Goal: Communication & Community: Answer question/provide support

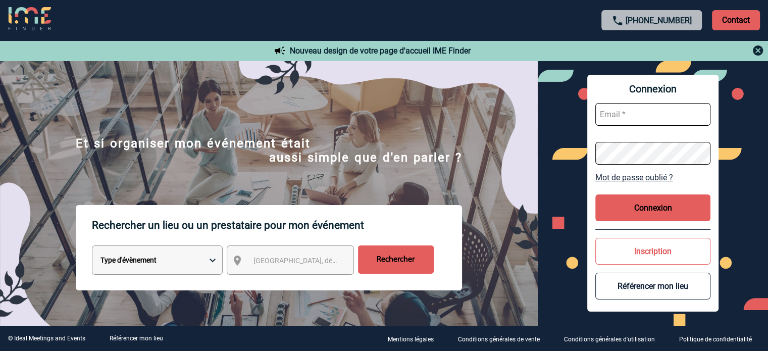
type input "ydeclercq@ime-groupe.com"
click at [656, 216] on button "Connexion" at bounding box center [652, 207] width 115 height 27
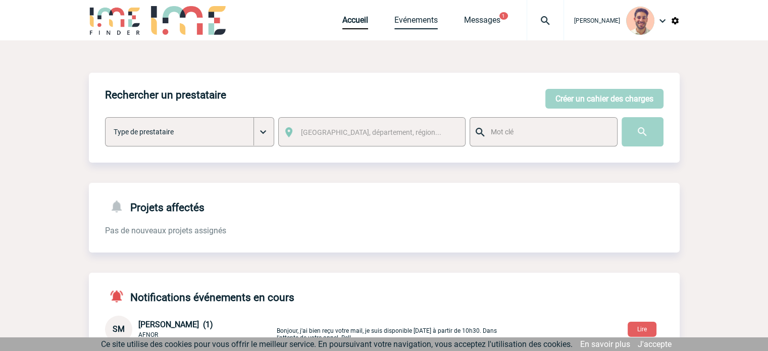
click at [416, 20] on link "Evénements" at bounding box center [415, 22] width 43 height 14
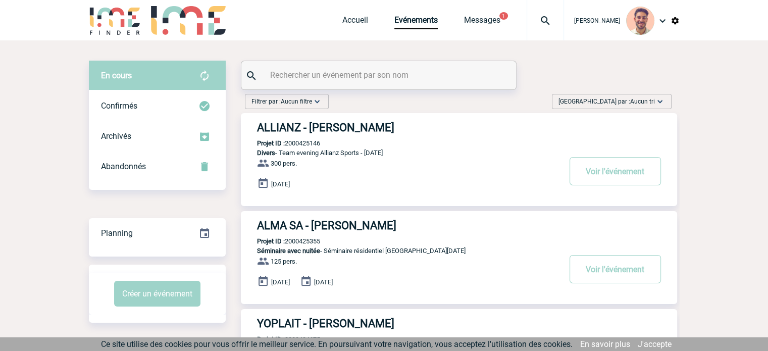
click at [293, 80] on input "text" at bounding box center [379, 75] width 225 height 15
paste input "2000425084"
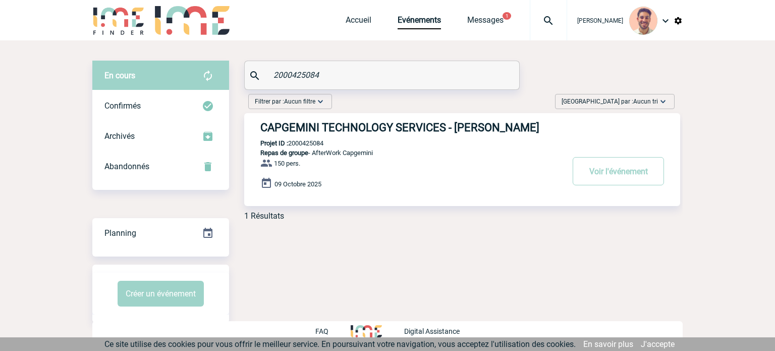
type input "2000425084"
click at [406, 124] on h3 "CAPGEMINI TECHNOLOGY SERVICES - Marion ANTOINE" at bounding box center [411, 127] width 303 height 13
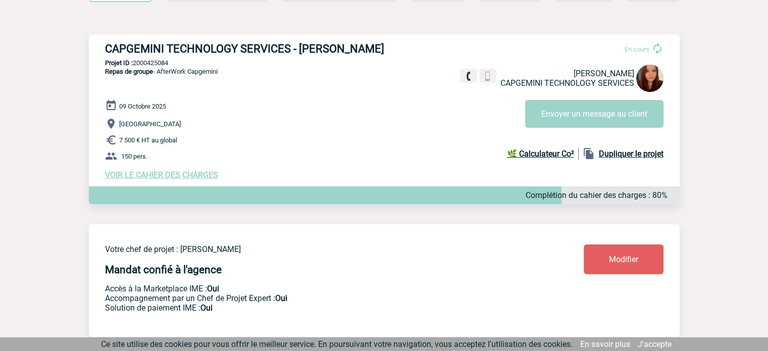
scroll to position [101, 0]
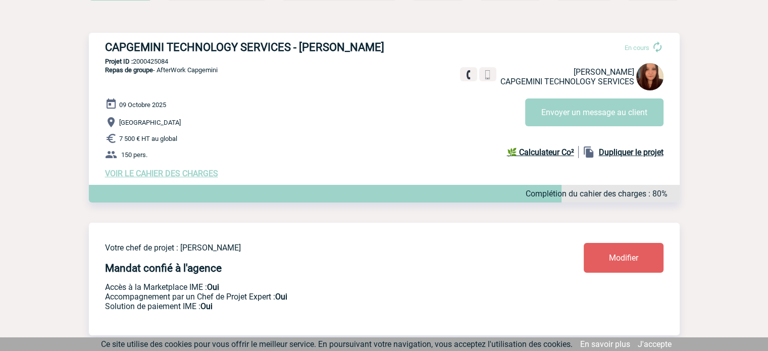
click at [202, 174] on span "VOIR LE CAHIER DES CHARGES" at bounding box center [161, 174] width 113 height 10
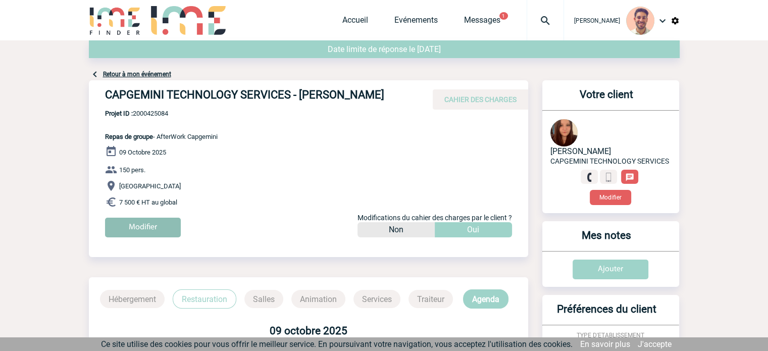
click at [150, 234] on input "Modifier" at bounding box center [143, 227] width 76 height 20
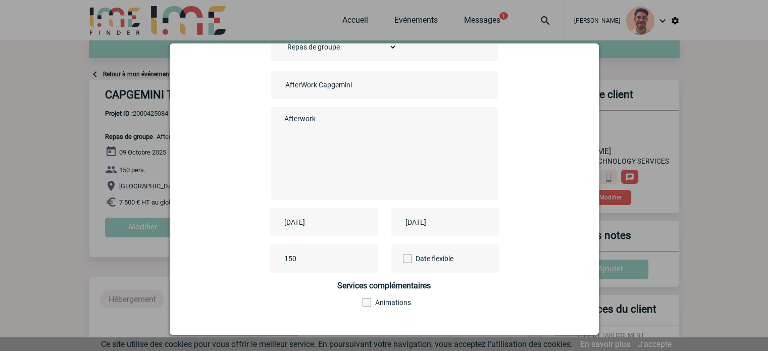
scroll to position [125, 0]
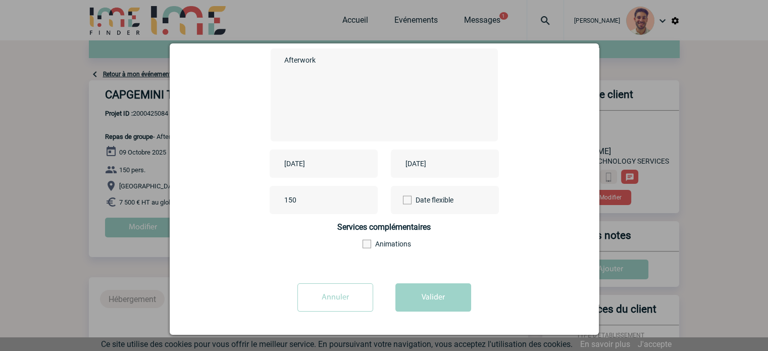
click at [335, 295] on input "Annuler" at bounding box center [335, 297] width 76 height 28
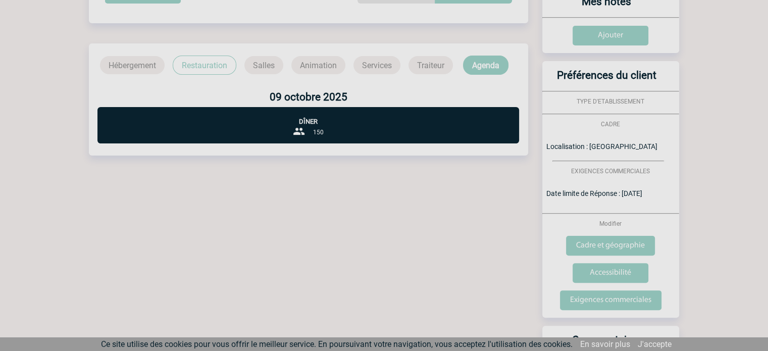
scroll to position [303, 0]
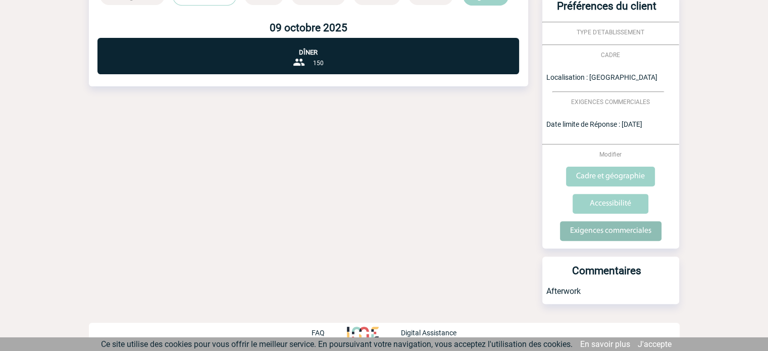
click at [630, 228] on input "Exigences commerciales" at bounding box center [610, 231] width 101 height 20
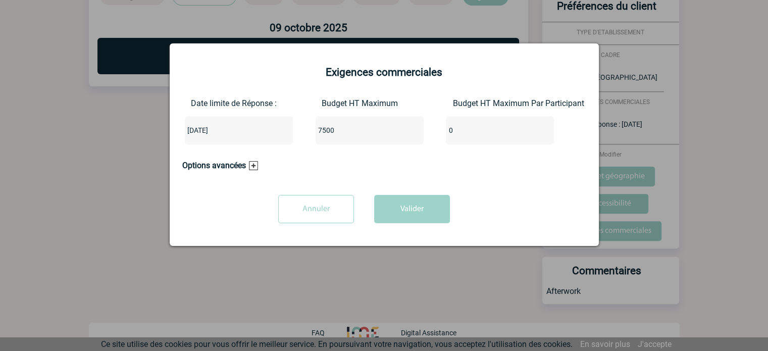
drag, startPoint x: 339, startPoint y: 127, endPoint x: 243, endPoint y: 138, distance: 96.1
click at [243, 138] on div "Date limite de Réponse : 2025-08-06 Budget HT Maximum 7500 Budget HT Maximum Pa…" at bounding box center [384, 125] width 404 height 54
type input "15000"
click at [412, 209] on button "Valider" at bounding box center [412, 209] width 76 height 28
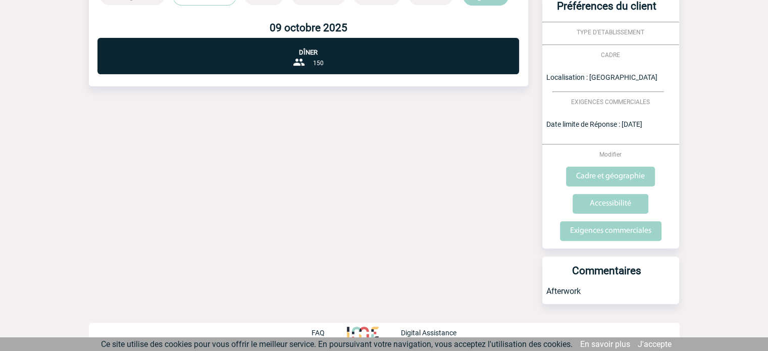
scroll to position [0, 0]
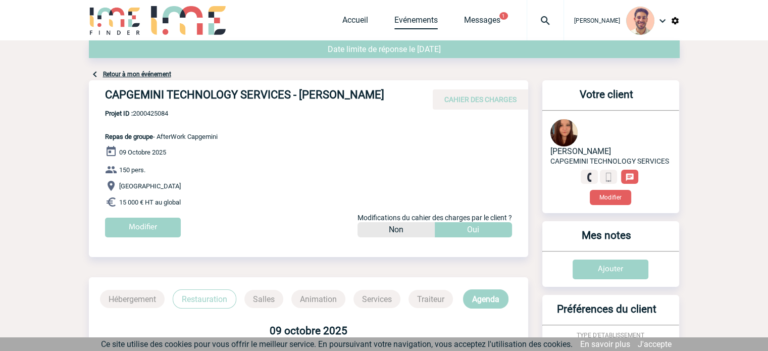
click at [417, 28] on link "Evénements" at bounding box center [415, 22] width 43 height 14
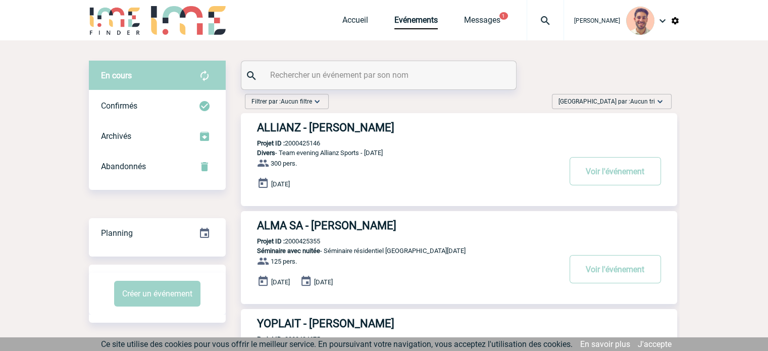
click at [339, 74] on input "text" at bounding box center [379, 75] width 225 height 15
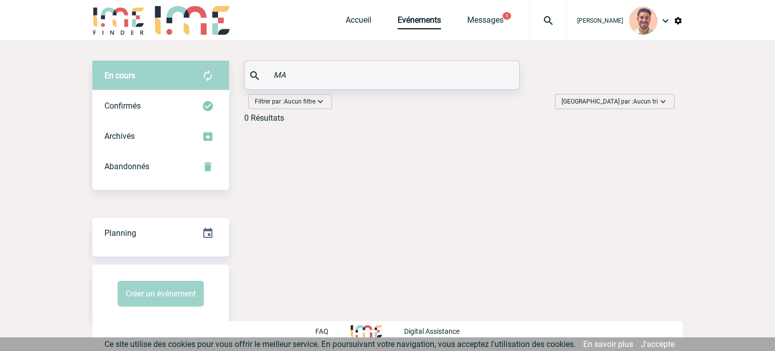
type input "M"
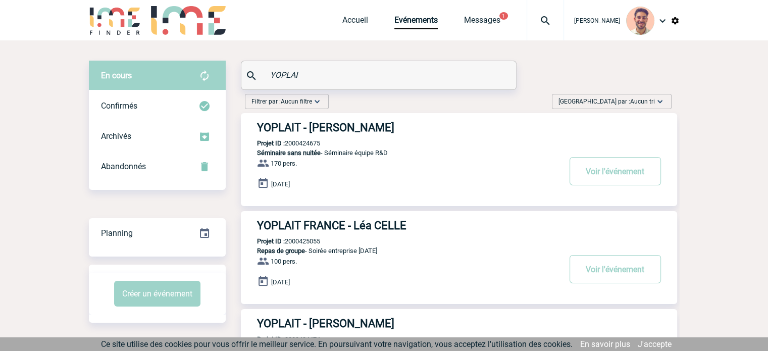
type input "YOPLAI"
click at [374, 121] on h3 "YOPLAIT - [PERSON_NAME]" at bounding box center [408, 127] width 303 height 13
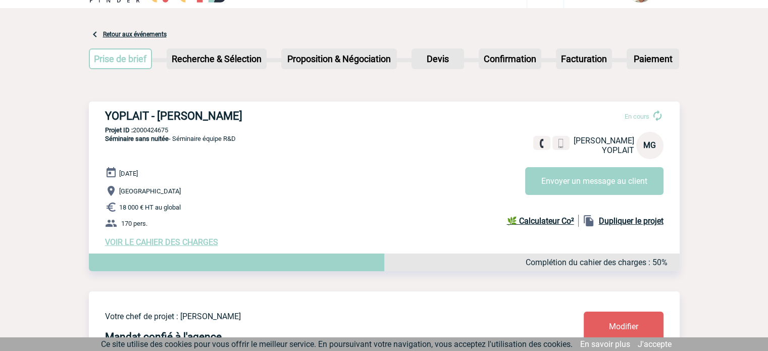
scroll to position [50, 0]
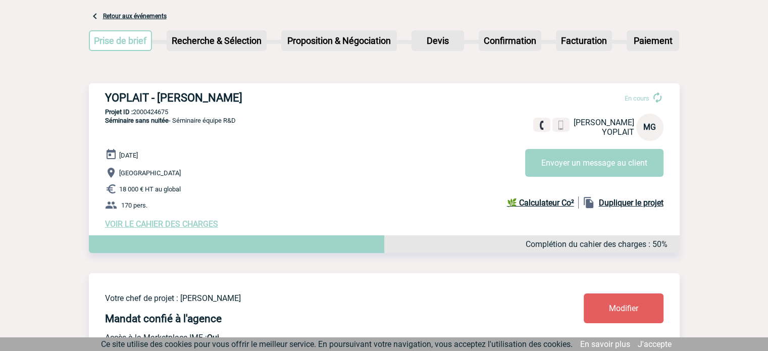
click at [204, 226] on span "VOIR LE CAHIER DES CHARGES" at bounding box center [161, 224] width 113 height 10
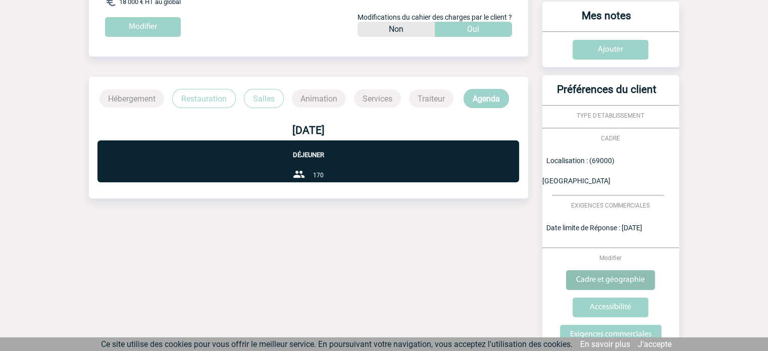
scroll to position [202, 0]
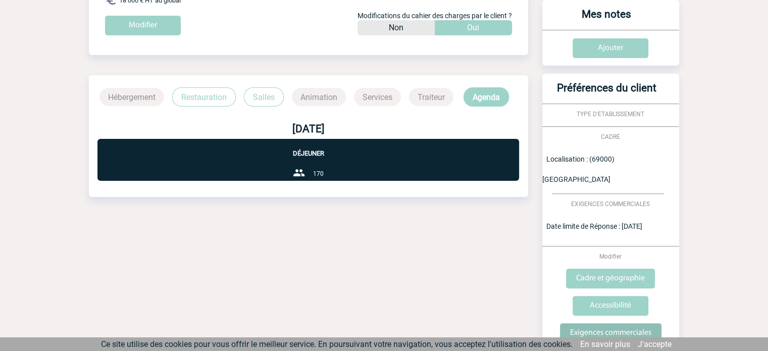
click at [620, 323] on input "Exigences commerciales" at bounding box center [610, 333] width 101 height 20
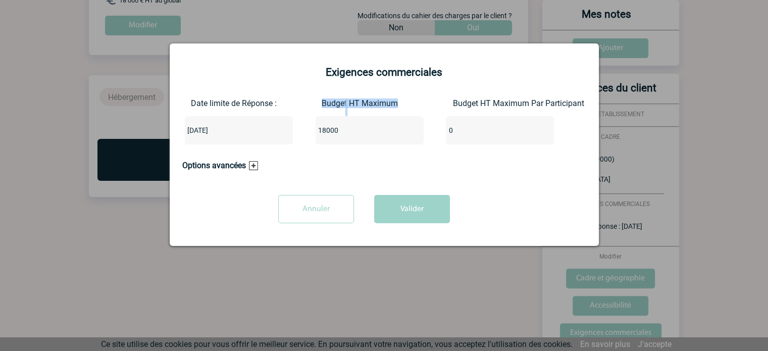
drag, startPoint x: 349, startPoint y: 142, endPoint x: 303, endPoint y: 135, distance: 47.0
click at [303, 135] on div "Date limite de Réponse : 2025-07-03 Budget HT Maximum 18000 Budget HT Maximum P…" at bounding box center [384, 125] width 404 height 54
click at [355, 142] on div "18000" at bounding box center [369, 130] width 108 height 28
drag, startPoint x: 351, startPoint y: 131, endPoint x: 255, endPoint y: 133, distance: 95.4
click at [249, 135] on div "Date limite de Réponse : 2025-07-03 Budget HT Maximum 18000 Budget HT Maximum P…" at bounding box center [384, 125] width 404 height 54
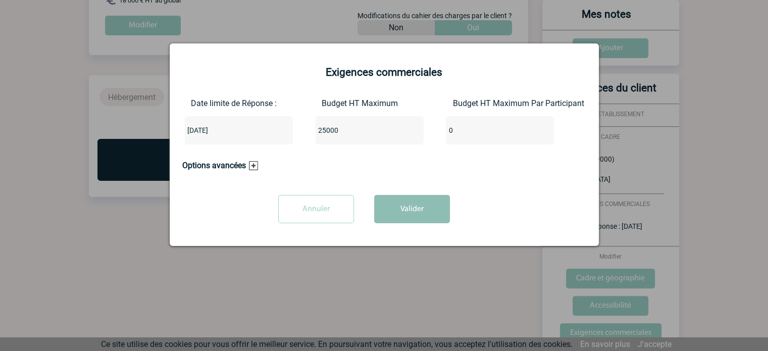
type input "25000"
click at [408, 206] on button "Valider" at bounding box center [412, 209] width 76 height 28
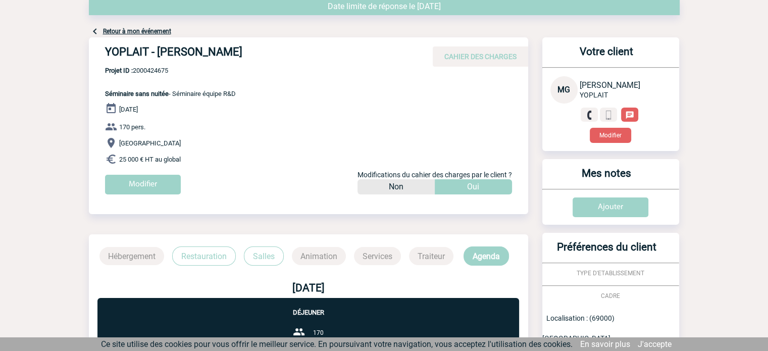
scroll to position [0, 0]
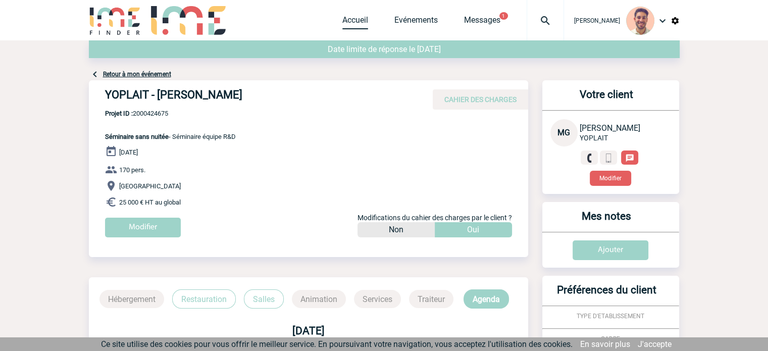
click at [357, 20] on link "Accueil" at bounding box center [355, 22] width 26 height 14
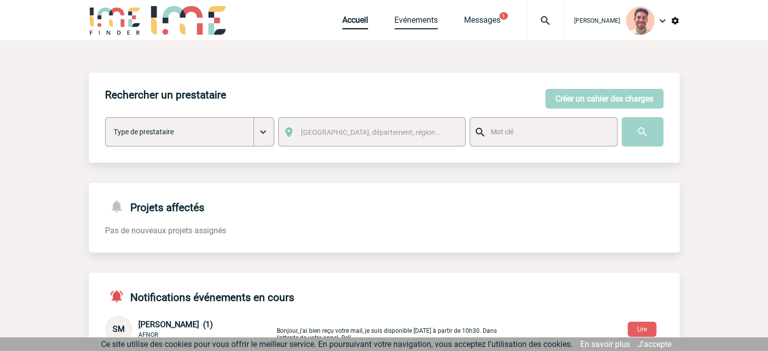
click at [420, 24] on link "Evénements" at bounding box center [415, 22] width 43 height 14
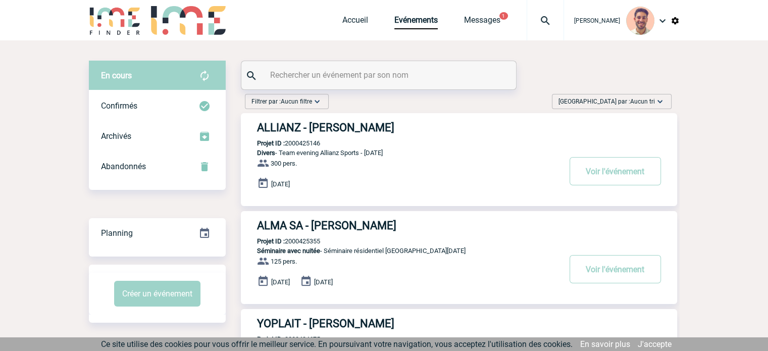
click at [354, 65] on div at bounding box center [378, 75] width 275 height 28
click at [350, 70] on input "text" at bounding box center [379, 75] width 225 height 15
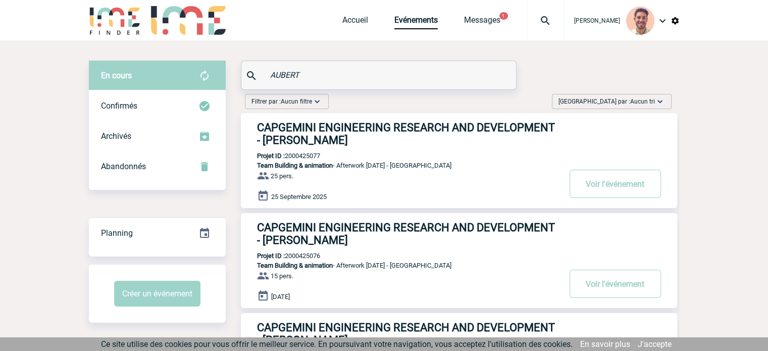
scroll to position [50, 0]
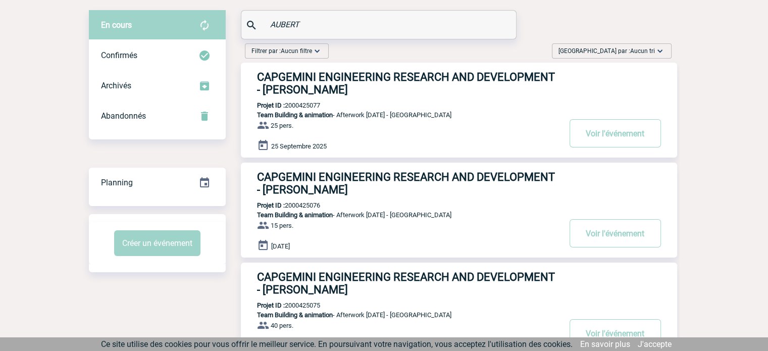
type input "AUBERT"
click at [466, 80] on h3 "CAPGEMINI ENGINEERING RESEARCH AND DEVELOPMENT - Camille AUBERT" at bounding box center [408, 83] width 303 height 25
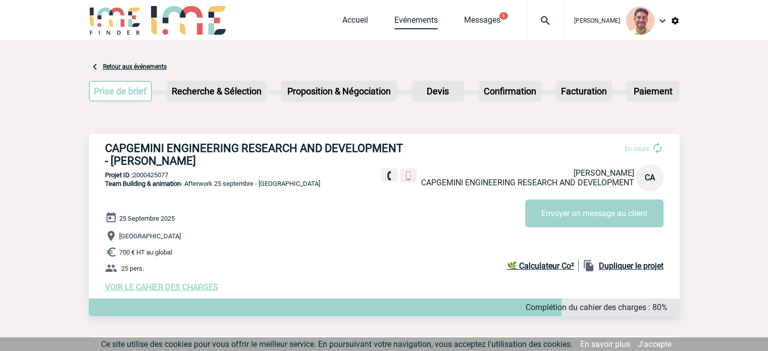
click at [402, 18] on link "Evénements" at bounding box center [415, 22] width 43 height 14
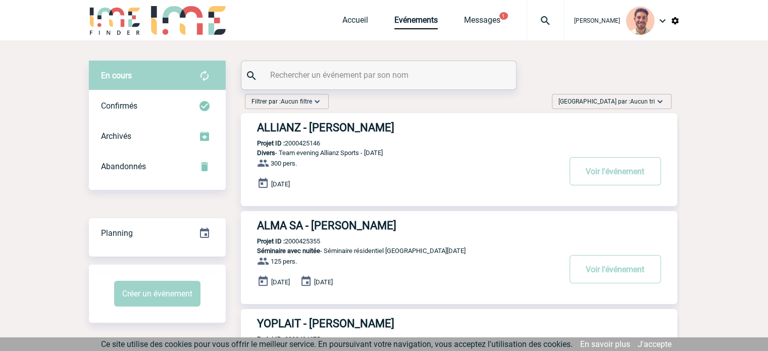
click at [349, 70] on input "text" at bounding box center [379, 75] width 225 height 15
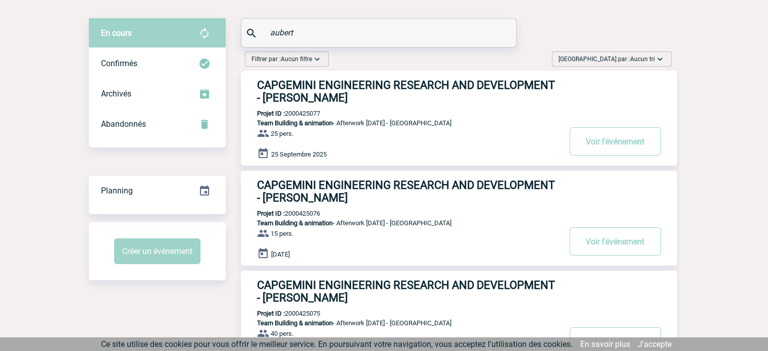
scroll to position [101, 0]
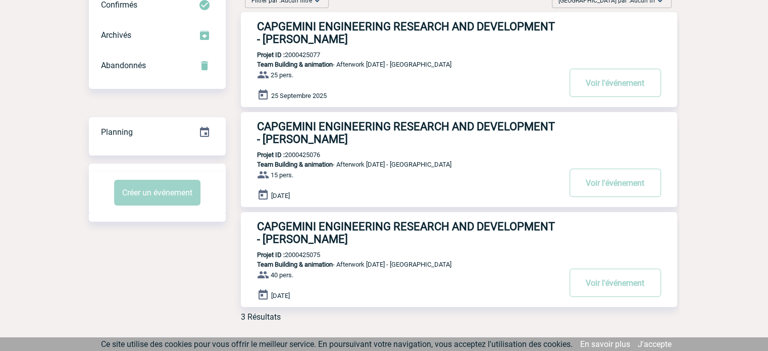
type input "aubert"
click at [457, 231] on h3 "CAPGEMINI ENGINEERING RESEARCH AND DEVELOPMENT - [PERSON_NAME]" at bounding box center [408, 232] width 303 height 25
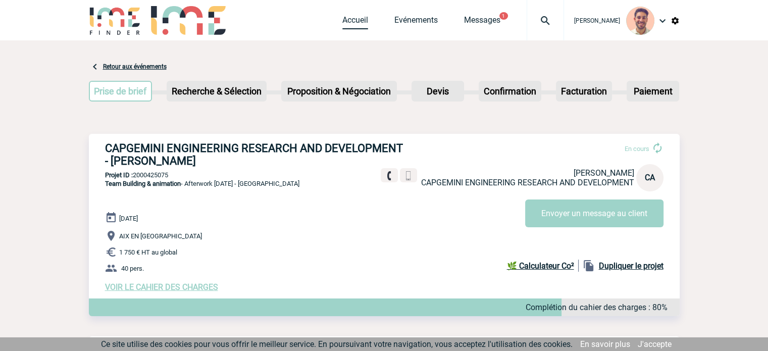
click at [361, 22] on link "Accueil" at bounding box center [355, 22] width 26 height 14
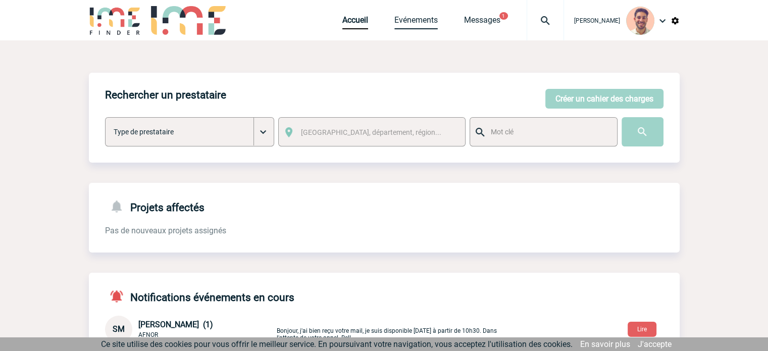
click at [415, 21] on link "Evénements" at bounding box center [415, 22] width 43 height 14
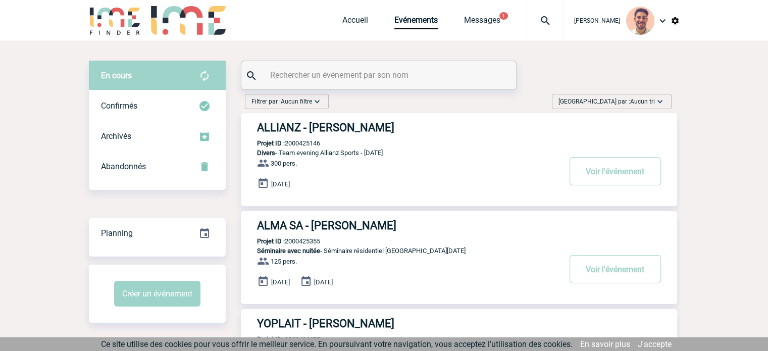
click at [347, 80] on input "text" at bounding box center [379, 75] width 225 height 15
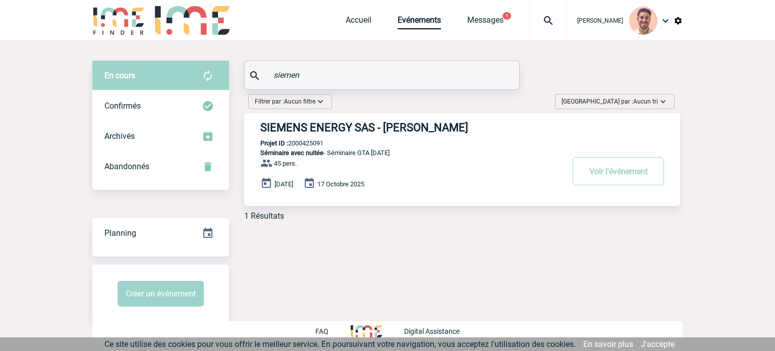
type input "siemen"
click at [407, 129] on h3 "SIEMENS ENERGY SAS - Stéphane JUNG" at bounding box center [411, 127] width 303 height 13
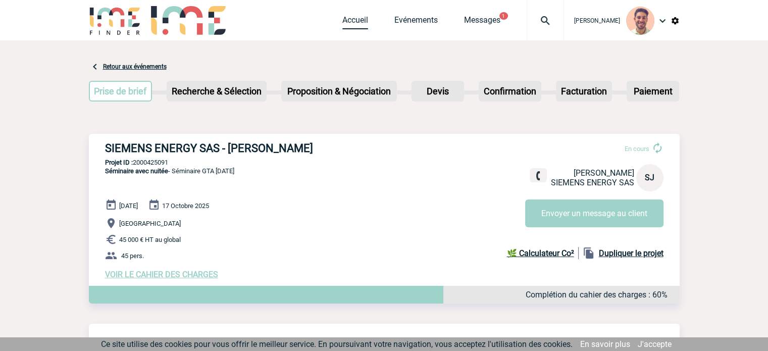
click at [349, 25] on link "Accueil" at bounding box center [355, 22] width 26 height 14
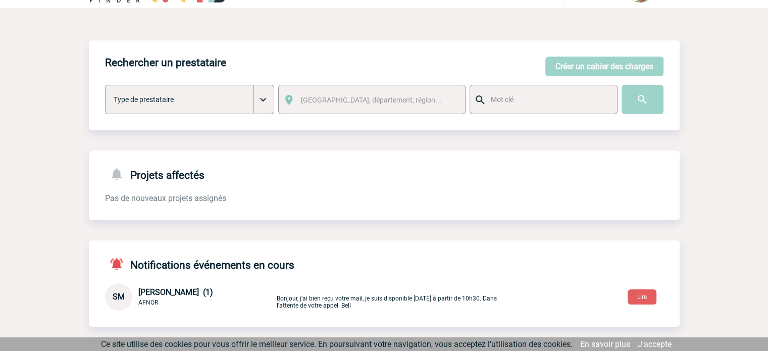
scroll to position [50, 0]
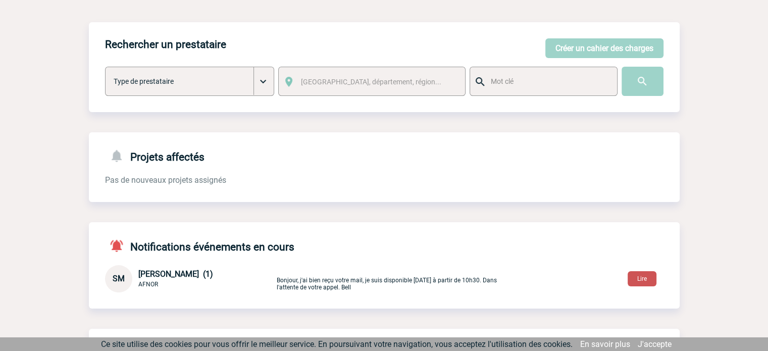
click at [645, 281] on button "Lire" at bounding box center [641, 278] width 29 height 15
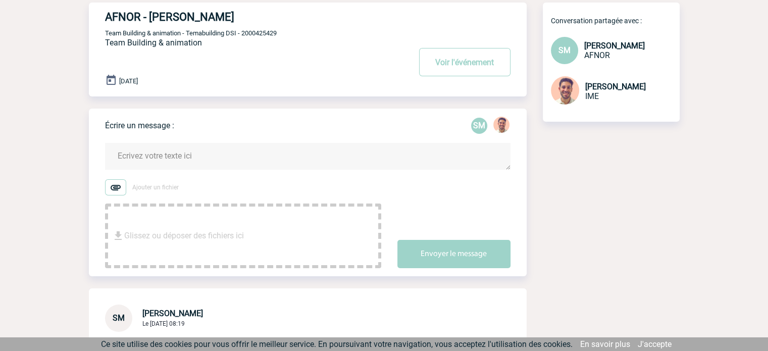
scroll to position [176, 0]
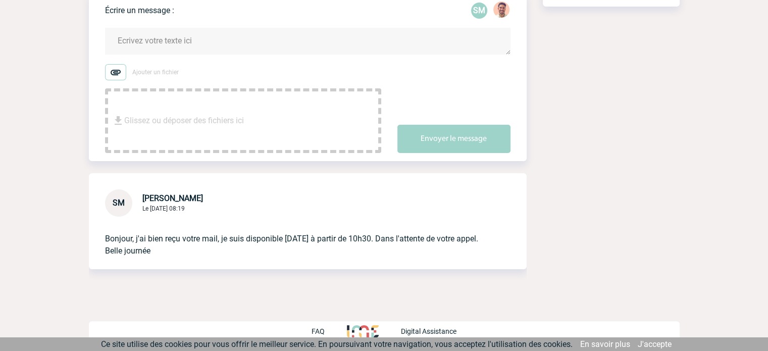
click at [307, 241] on p "Bonjour, j'ai bien reçu votre mail, je suis disponible vendredi à partir de 10h…" at bounding box center [293, 236] width 377 height 40
click at [430, 137] on button "Envoyer le message" at bounding box center [453, 139] width 113 height 28
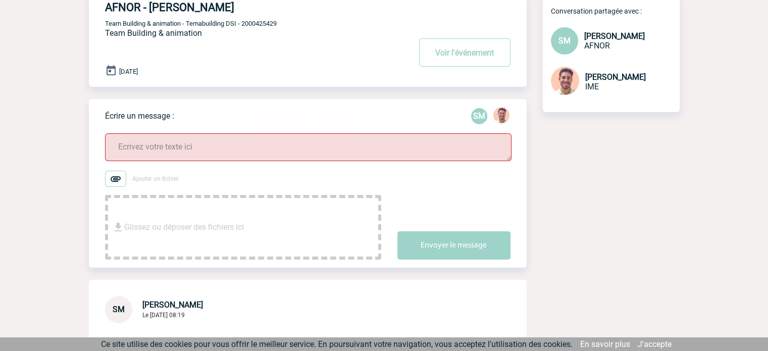
scroll to position [126, 0]
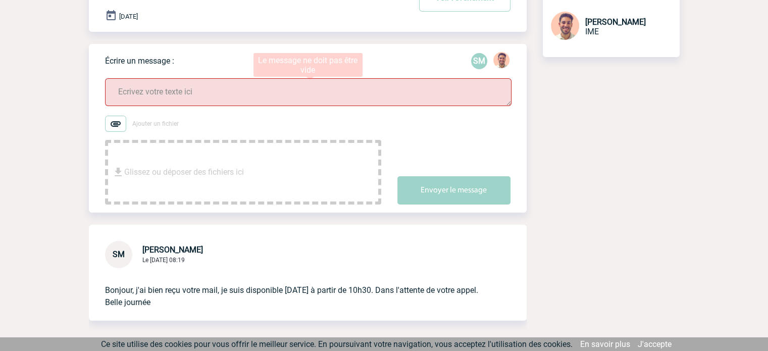
click at [190, 91] on textarea at bounding box center [308, 92] width 406 height 28
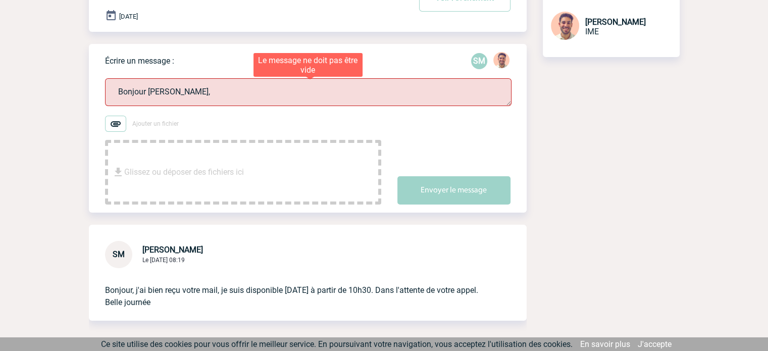
scroll to position [1, 0]
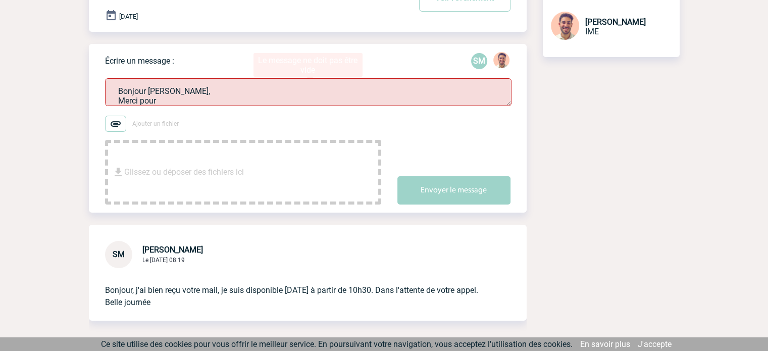
click at [240, 93] on textarea "Bonjour Sylvia, Merci pour" at bounding box center [308, 92] width 406 height 28
type textarea "Bonjour Sylvia, Merci pour"
click at [351, 135] on div "Ajouter un fichier Glissez ou déposer des fichiers ici" at bounding box center [243, 160] width 276 height 89
click at [212, 86] on textarea "Bonjour Sylvia, Merci pour" at bounding box center [308, 92] width 406 height 28
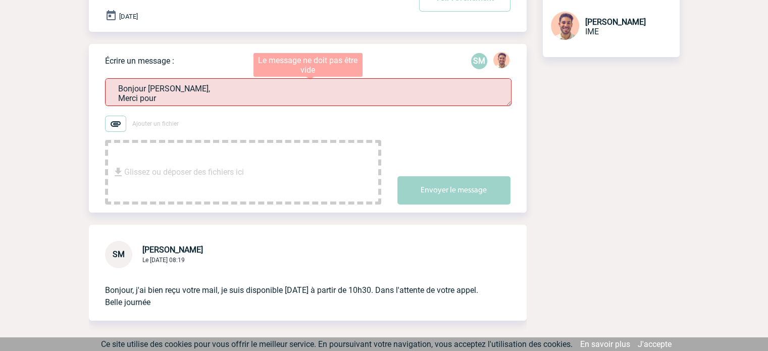
scroll to position [0, 0]
drag, startPoint x: 176, startPoint y: 105, endPoint x: 118, endPoint y: 86, distance: 61.0
click at [118, 86] on textarea "Bonjour Sylvia, Merci pour" at bounding box center [308, 92] width 406 height 28
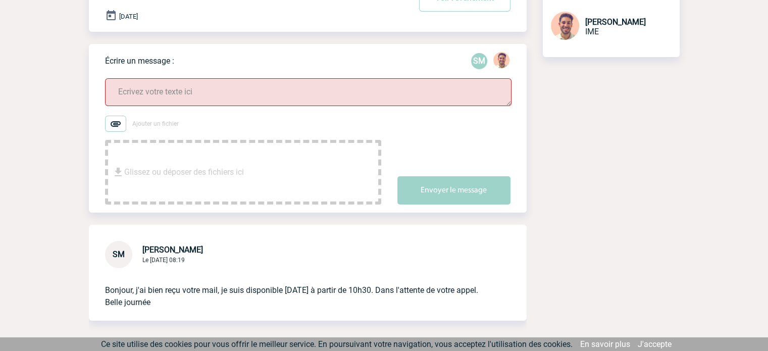
drag, startPoint x: 395, startPoint y: 133, endPoint x: 434, endPoint y: 137, distance: 39.6
click at [401, 133] on div "Ajouter un fichier Glissez ou déposer des fichiers ici Envoyer le message" at bounding box center [315, 160] width 421 height 89
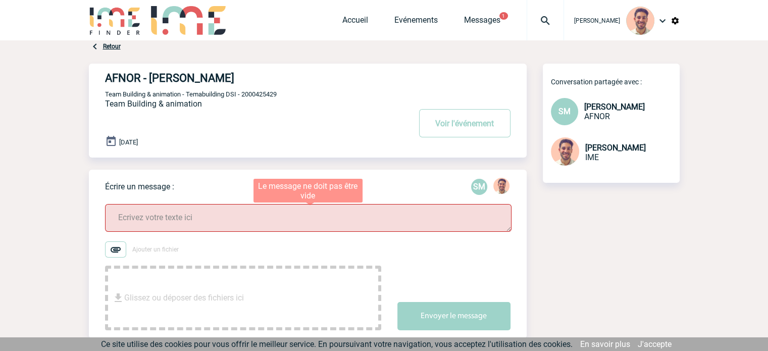
click at [180, 214] on textarea at bounding box center [308, 218] width 406 height 28
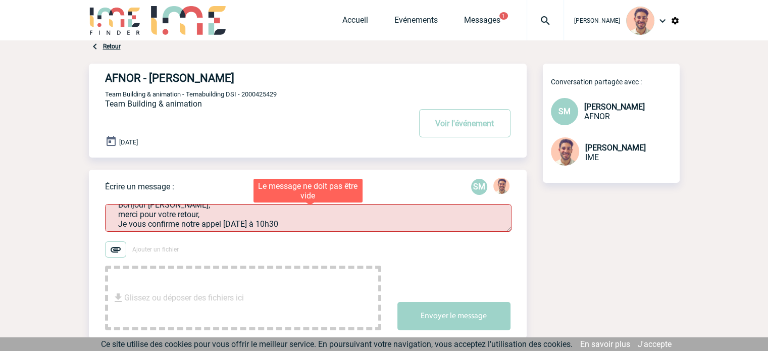
click at [226, 226] on textarea "Bonjour Sylvia, merci pour votre retour, Je vous confirme notre appel ce vendre…" at bounding box center [308, 218] width 406 height 28
click at [224, 228] on textarea "Bonjour Sylvia, merci pour votre retour, Je vous confirme notre appel ce vendre…" at bounding box center [308, 218] width 406 height 28
click at [344, 223] on textarea "Bonjour Sylvia, merci pour votre retour, Je vous confirme notre point ce vendre…" at bounding box center [308, 218] width 406 height 28
click at [121, 215] on textarea "Bonjour Sylvia, merci pour votre retour, Je vous confirme notre point ce vendre…" at bounding box center [308, 218] width 406 height 28
click at [118, 215] on textarea "Bonjour Sylvia, merci pour votre retour, Je vous confirme notre point ce vendre…" at bounding box center [308, 218] width 406 height 28
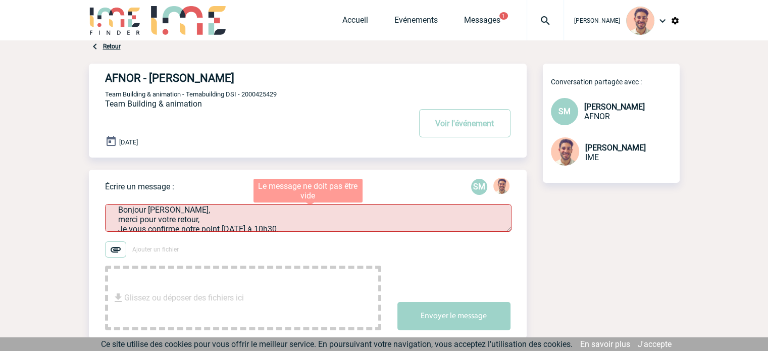
scroll to position [20, 0]
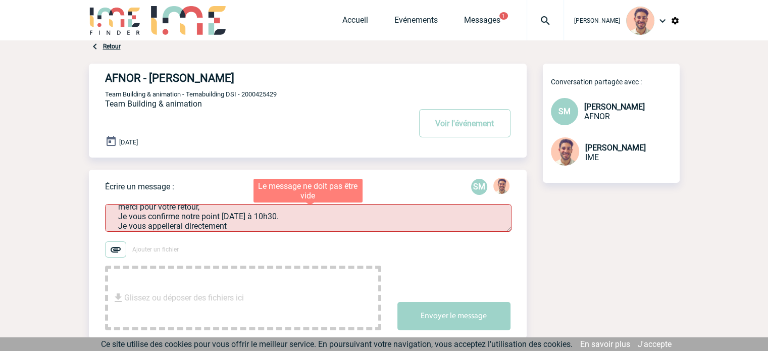
click at [123, 207] on textarea "Bonjour Sylvia, merci pour votre retour, Je vous confirme notre point ce vendre…" at bounding box center [308, 218] width 406 height 28
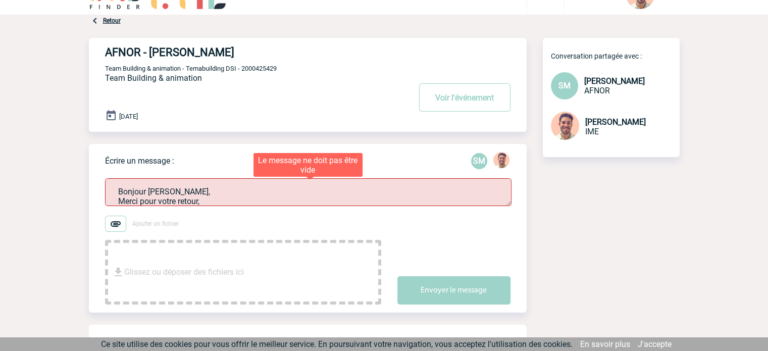
scroll to position [32, 0]
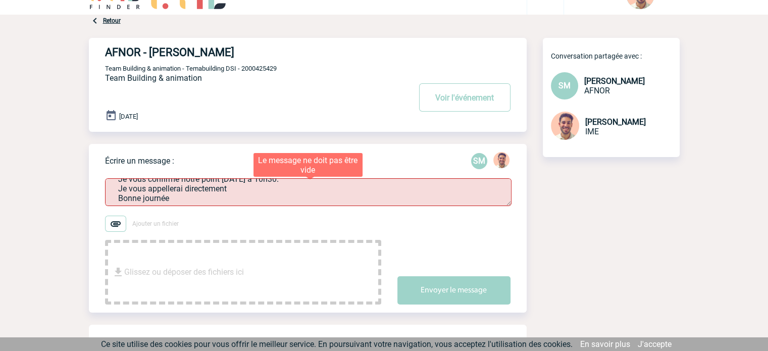
drag, startPoint x: 117, startPoint y: 189, endPoint x: 205, endPoint y: 224, distance: 94.5
click at [205, 224] on form "Bonjour Sylvia, Merci pour votre retour, Je vous confirme notre point ce vendre…" at bounding box center [315, 235] width 421 height 139
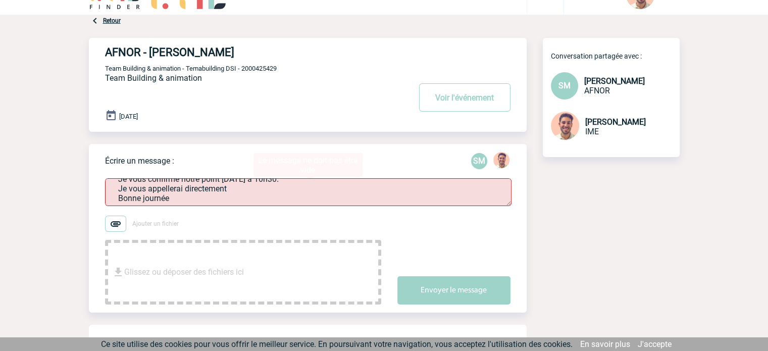
type textarea "Bonjour Sylvia, Merci pour votre retour, Je vous confirme notre point ce vendre…"
click at [566, 232] on div "AFNOR - Sylvia MARCET Voir l'événement Team Building & animation - Temabuilding…" at bounding box center [384, 250] width 590 height 424
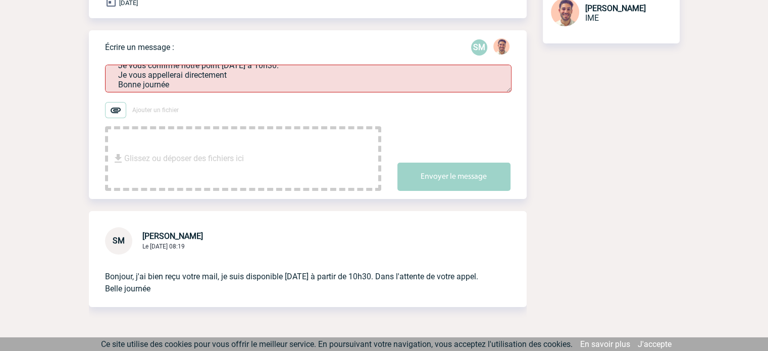
scroll to position [76, 0]
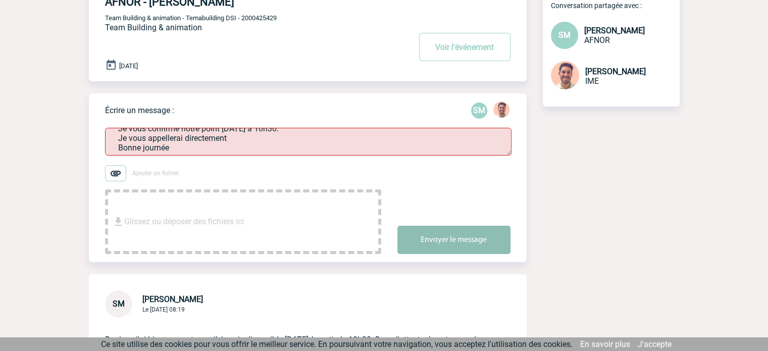
click at [458, 238] on button "Envoyer le message" at bounding box center [453, 240] width 113 height 28
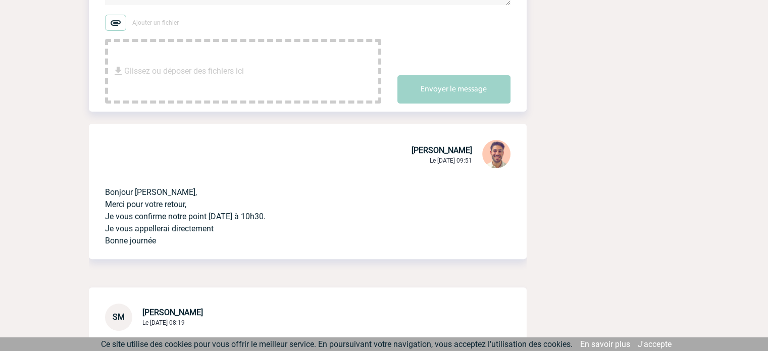
scroll to position [0, 0]
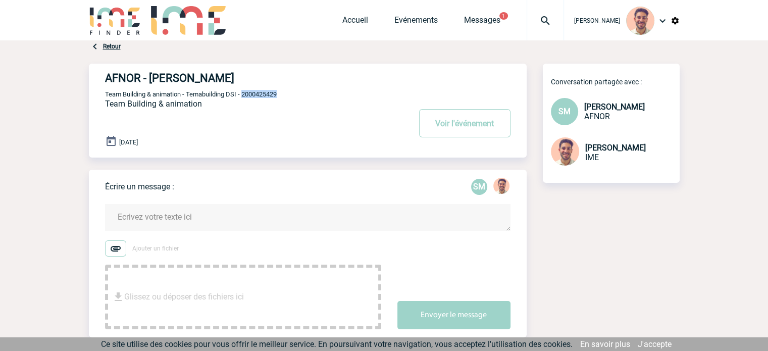
drag, startPoint x: 281, startPoint y: 95, endPoint x: 243, endPoint y: 96, distance: 38.4
click at [243, 96] on p "Team Building & animation - Temabuilding DSI - 2000425429" at bounding box center [256, 94] width 303 height 8
copy span "2000425429"
click at [201, 81] on h4 "AFNOR - Sylvia MARCET" at bounding box center [242, 78] width 275 height 13
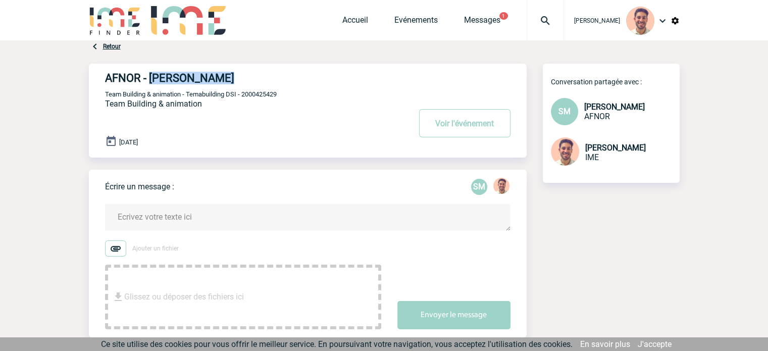
drag, startPoint x: 235, startPoint y: 76, endPoint x: 150, endPoint y: 80, distance: 84.4
click at [150, 80] on h4 "AFNOR - Sylvia MARCET" at bounding box center [242, 78] width 275 height 13
copy h4 "Sylvia MARCET"
drag, startPoint x: 293, startPoint y: 102, endPoint x: 272, endPoint y: 90, distance: 23.5
click at [247, 95] on div "AFNOR - Sylvia MARCET Voir l'événement Team Building & animation - Temabuilding…" at bounding box center [315, 107] width 421 height 86
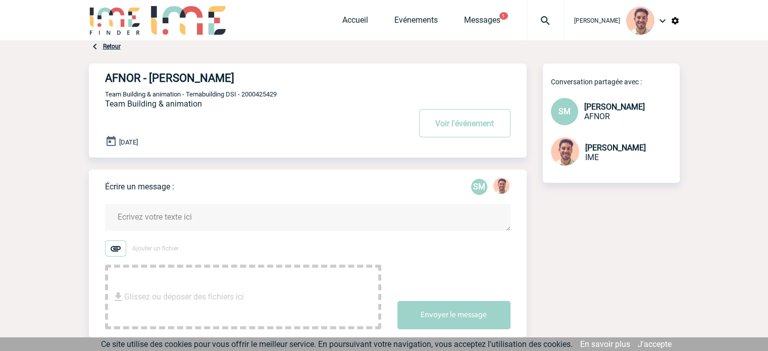
click at [275, 90] on p "Team Building & animation - Temabuilding DSI - 2000425429" at bounding box center [256, 94] width 303 height 8
drag, startPoint x: 284, startPoint y: 96, endPoint x: 245, endPoint y: 98, distance: 39.4
click at [245, 98] on p "Team Building & animation - Temabuilding DSI - 2000425429" at bounding box center [256, 94] width 303 height 8
copy span "2000425429"
